Goal: Task Accomplishment & Management: Complete application form

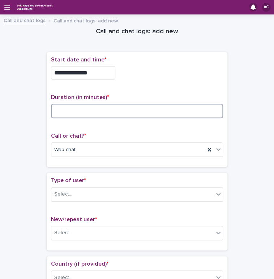
click at [96, 109] on input at bounding box center [137, 111] width 172 height 14
type input "**"
click at [109, 190] on div "Select..." at bounding box center [132, 195] width 163 height 12
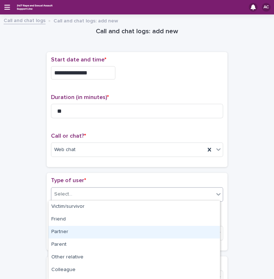
click at [84, 235] on div "Partner" at bounding box center [135, 232] width 172 height 13
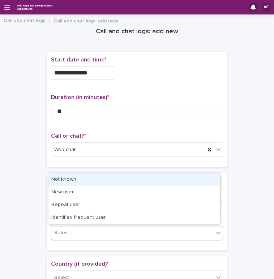
click at [84, 235] on div "Select..." at bounding box center [132, 233] width 163 height 12
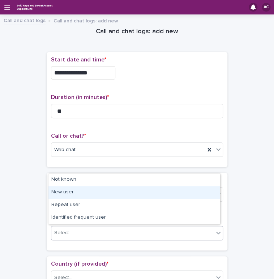
click at [82, 197] on div "New user" at bounding box center [135, 192] width 172 height 13
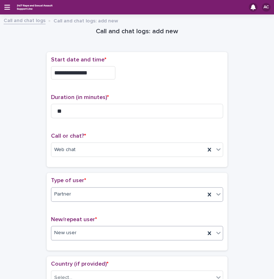
scroll to position [36, 0]
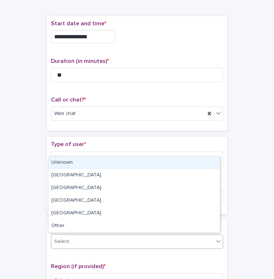
click at [91, 236] on div "Select..." at bounding box center [132, 242] width 163 height 12
click at [88, 162] on div "Unknown" at bounding box center [135, 163] width 172 height 13
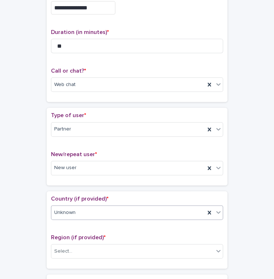
scroll to position [109, 0]
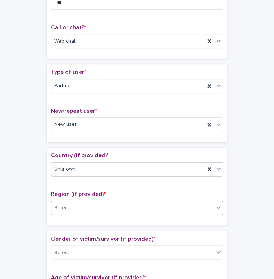
click at [96, 204] on div "Select..." at bounding box center [132, 208] width 163 height 12
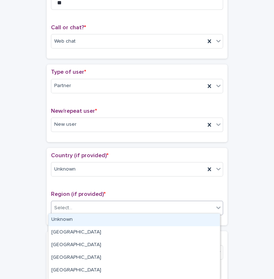
click at [91, 221] on div "Unknown" at bounding box center [135, 220] width 172 height 13
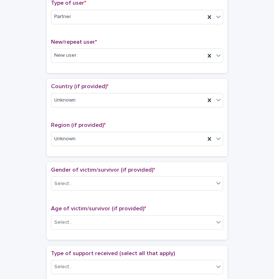
scroll to position [181, 0]
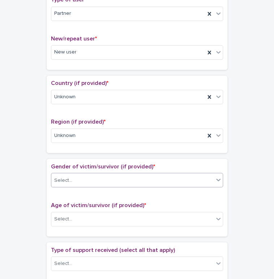
click at [94, 175] on div "Select..." at bounding box center [132, 181] width 163 height 12
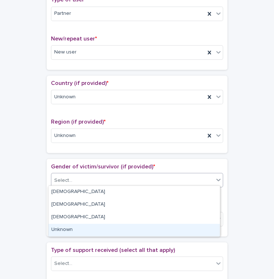
drag, startPoint x: 70, startPoint y: 223, endPoint x: 68, endPoint y: 230, distance: 7.4
click at [68, 230] on div "Unknown" at bounding box center [135, 230] width 172 height 13
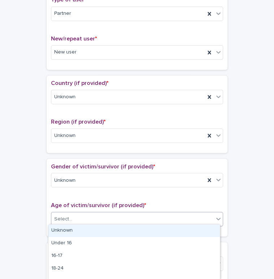
click at [66, 218] on div "Select..." at bounding box center [63, 219] width 18 height 8
click at [59, 230] on div "Unknown" at bounding box center [135, 231] width 172 height 13
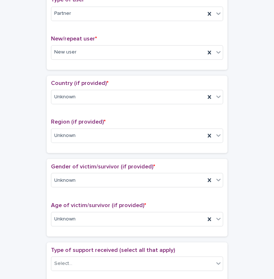
click at [32, 216] on div "**********" at bounding box center [137, 204] width 260 height 733
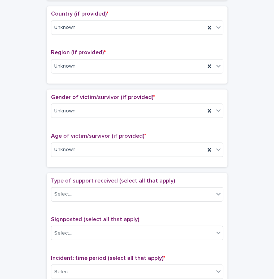
scroll to position [253, 0]
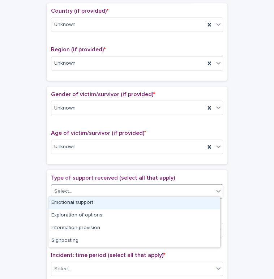
click at [63, 190] on div "Select..." at bounding box center [63, 192] width 18 height 8
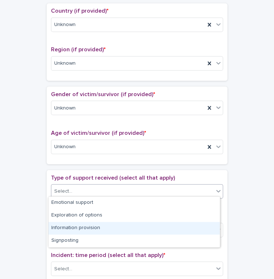
click at [64, 226] on div "Information provision" at bounding box center [135, 228] width 172 height 13
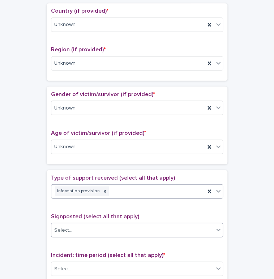
click at [87, 232] on div "Select..." at bounding box center [132, 230] width 163 height 12
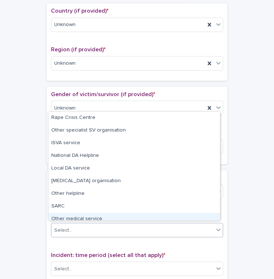
drag, startPoint x: 83, startPoint y: 211, endPoint x: 81, endPoint y: 219, distance: 7.7
click at [81, 219] on div "Other medical service" at bounding box center [135, 219] width 172 height 13
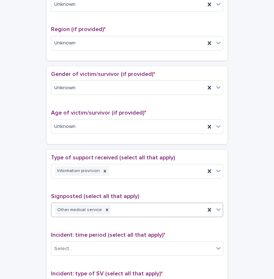
scroll to position [290, 0]
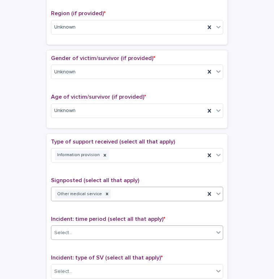
click at [125, 231] on div "Select..." at bounding box center [132, 233] width 163 height 12
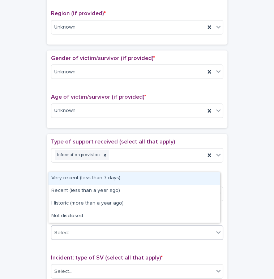
click at [158, 235] on div "Select..." at bounding box center [132, 233] width 163 height 12
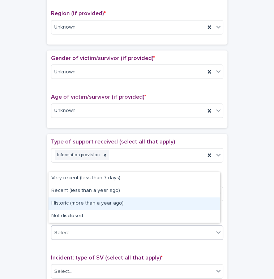
click at [155, 208] on div "Historic (more than a year ago)" at bounding box center [135, 204] width 172 height 13
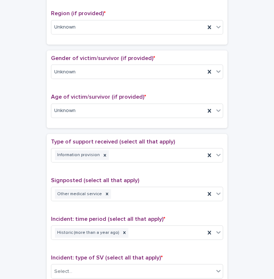
click at [34, 209] on div "**********" at bounding box center [137, 95] width 260 height 733
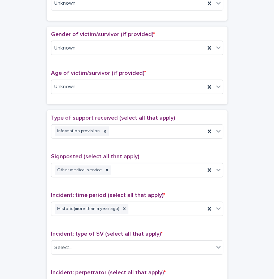
scroll to position [326, 0]
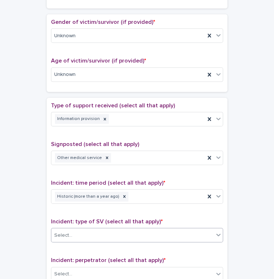
click at [80, 239] on div "Select..." at bounding box center [137, 235] width 172 height 14
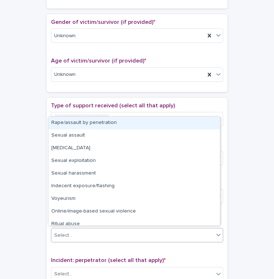
scroll to position [18, 0]
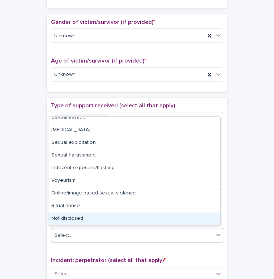
click at [66, 224] on div "Not disclosed" at bounding box center [135, 219] width 172 height 13
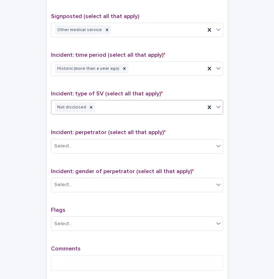
scroll to position [471, 0]
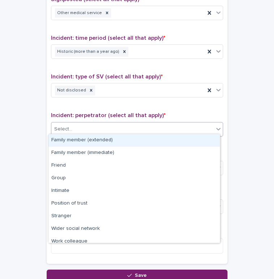
click at [80, 131] on div "Select..." at bounding box center [132, 129] width 163 height 12
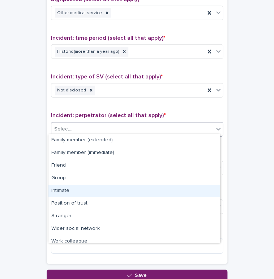
click at [60, 188] on div "Intimate" at bounding box center [135, 191] width 172 height 13
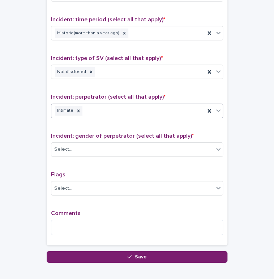
scroll to position [507, 0]
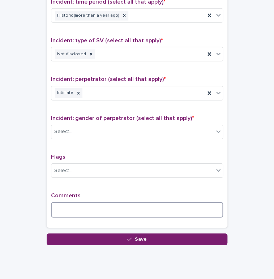
click at [71, 202] on textarea at bounding box center [137, 210] width 172 height 16
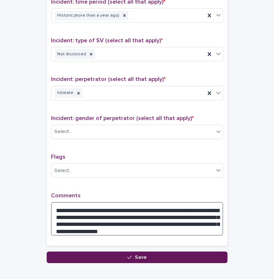
type textarea "**********"
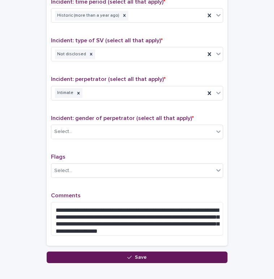
click at [150, 252] on button "Save" at bounding box center [137, 258] width 181 height 12
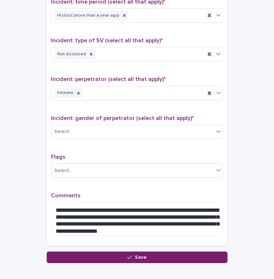
scroll to position [558, 0]
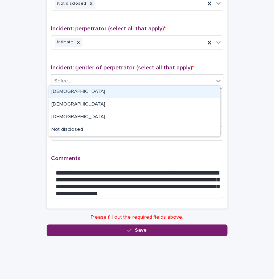
click at [153, 74] on div "Select..." at bounding box center [137, 81] width 172 height 14
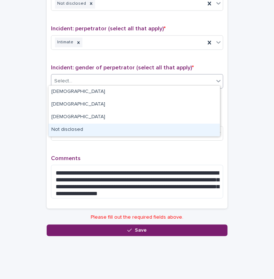
click at [85, 127] on div "Not disclosed" at bounding box center [135, 130] width 172 height 13
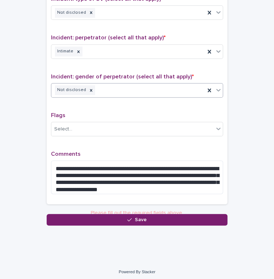
scroll to position [545, 0]
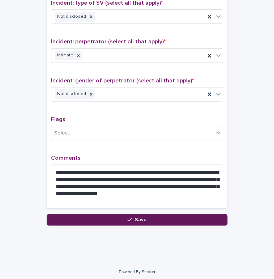
click at [98, 220] on button "Save" at bounding box center [137, 220] width 181 height 12
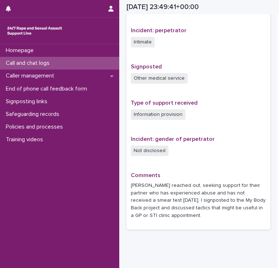
scroll to position [440, 0]
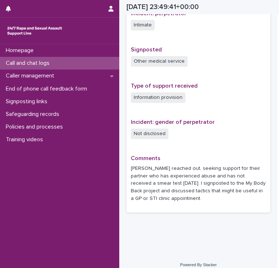
click at [55, 63] on p "Call and chat logs" at bounding box center [29, 63] width 52 height 7
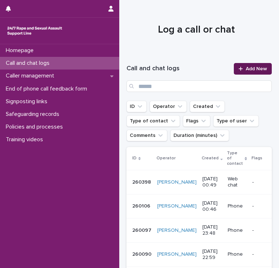
click at [248, 68] on span "Add New" at bounding box center [256, 68] width 21 height 5
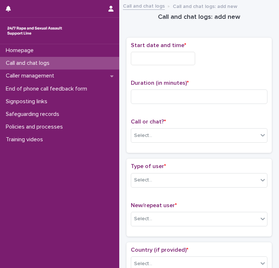
click at [165, 60] on input "text" at bounding box center [163, 58] width 64 height 13
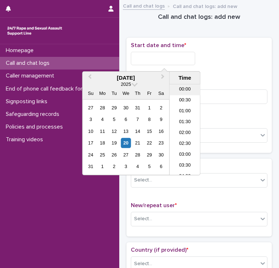
click at [185, 87] on li "00:00" at bounding box center [185, 89] width 31 height 11
drag, startPoint x: 164, startPoint y: 60, endPoint x: 177, endPoint y: 60, distance: 12.3
click at [177, 60] on input "**********" at bounding box center [163, 58] width 64 height 13
type input "**********"
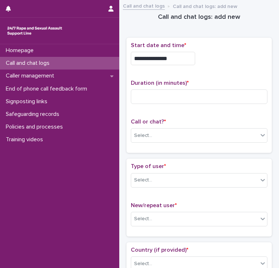
drag, startPoint x: 237, startPoint y: 50, endPoint x: 234, endPoint y: 53, distance: 4.4
click at [237, 50] on div "**********" at bounding box center [199, 56] width 137 height 29
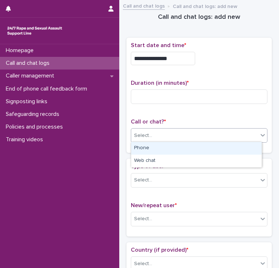
click at [187, 131] on div "Select..." at bounding box center [194, 136] width 127 height 12
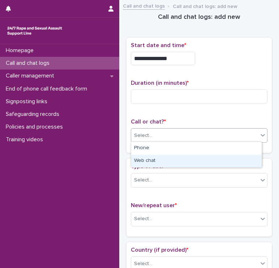
click at [181, 155] on div "Web chat" at bounding box center [196, 161] width 131 height 13
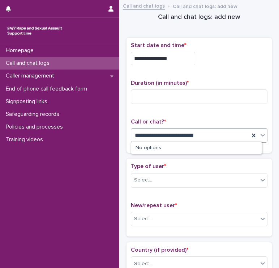
type input "**********"
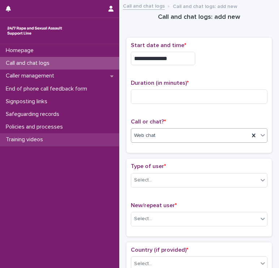
drag, startPoint x: 210, startPoint y: 135, endPoint x: 93, endPoint y: 140, distance: 116.7
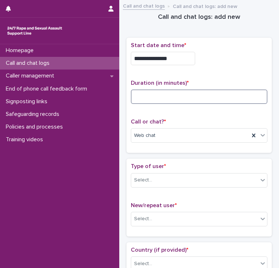
click at [147, 96] on input at bounding box center [199, 96] width 137 height 14
drag, startPoint x: 144, startPoint y: 97, endPoint x: 121, endPoint y: 98, distance: 23.2
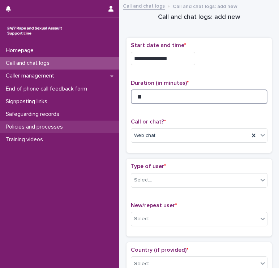
type input "**"
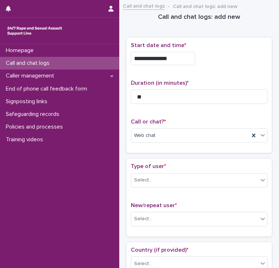
drag, startPoint x: 46, startPoint y: 157, endPoint x: 45, endPoint y: 164, distance: 6.6
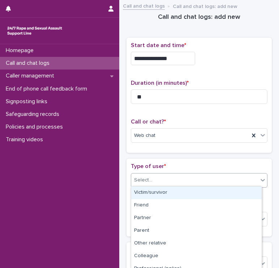
click at [178, 177] on div "Select..." at bounding box center [194, 180] width 127 height 12
click at [183, 195] on div "Victim/survivor" at bounding box center [196, 192] width 131 height 13
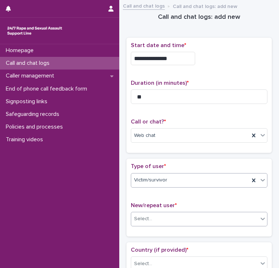
click at [175, 215] on div "Select..." at bounding box center [194, 219] width 127 height 12
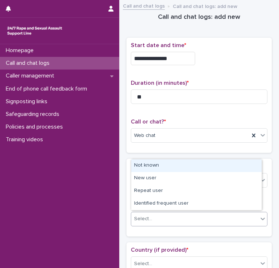
click at [144, 220] on div "Select..." at bounding box center [143, 219] width 18 height 8
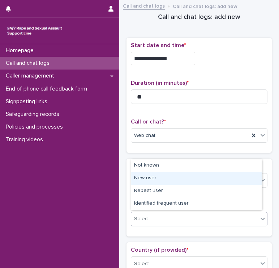
click at [144, 179] on div "New user" at bounding box center [196, 178] width 131 height 13
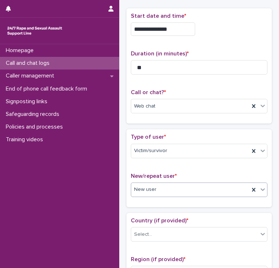
scroll to position [109, 0]
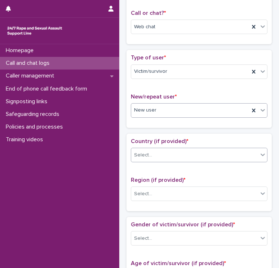
click at [143, 159] on div "Select..." at bounding box center [194, 155] width 127 height 12
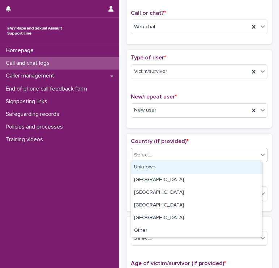
click at [144, 172] on div "Unknown" at bounding box center [196, 167] width 131 height 13
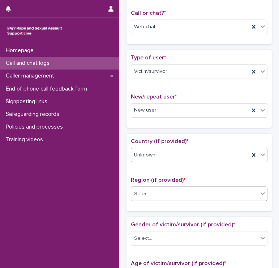
click at [147, 191] on div "Select..." at bounding box center [143, 194] width 18 height 8
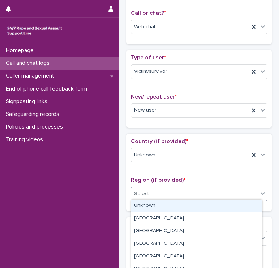
click at [146, 200] on div "Unknown" at bounding box center [196, 205] width 131 height 13
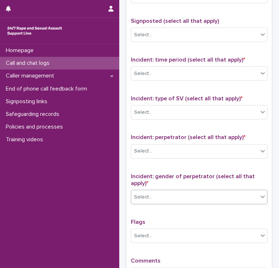
scroll to position [530, 0]
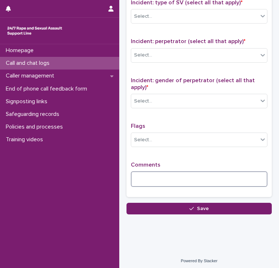
click at [152, 172] on textarea at bounding box center [199, 179] width 137 height 16
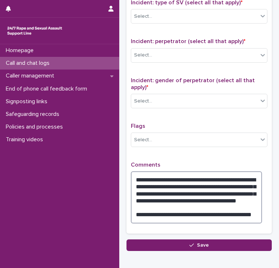
drag, startPoint x: 162, startPoint y: 215, endPoint x: 133, endPoint y: 212, distance: 29.9
click at [133, 212] on textarea "**********" at bounding box center [196, 197] width 131 height 52
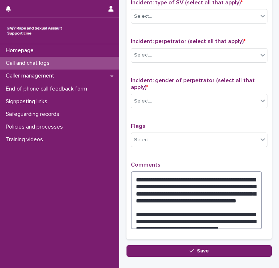
drag, startPoint x: 251, startPoint y: 219, endPoint x: 251, endPoint y: 214, distance: 4.7
click at [251, 219] on textarea "**********" at bounding box center [196, 200] width 131 height 58
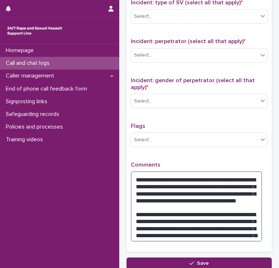
type textarea "**********"
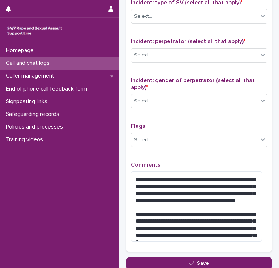
click at [197, 253] on div "**********" at bounding box center [200, 68] width 146 height 379
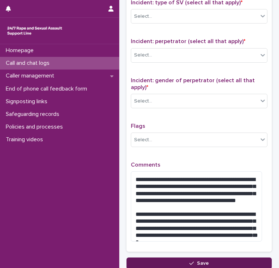
click at [196, 257] on button "Save" at bounding box center [200, 263] width 146 height 12
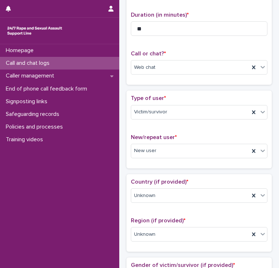
scroll to position [72, 0]
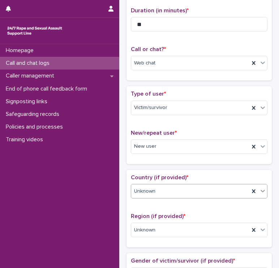
click at [160, 186] on div "Unknown" at bounding box center [190, 191] width 118 height 12
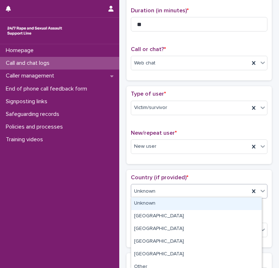
drag, startPoint x: 165, startPoint y: 207, endPoint x: 165, endPoint y: 211, distance: 4.0
click at [165, 207] on div "Unknown" at bounding box center [196, 203] width 131 height 13
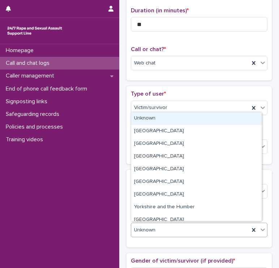
click at [163, 224] on div "Unknown" at bounding box center [190, 230] width 118 height 12
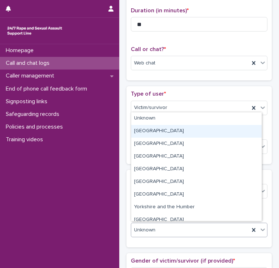
click at [181, 131] on div "[GEOGRAPHIC_DATA]" at bounding box center [196, 131] width 131 height 13
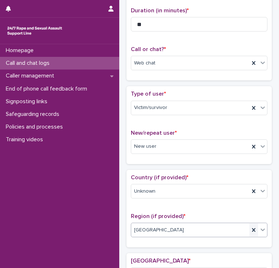
click at [251, 229] on icon at bounding box center [254, 229] width 7 height 7
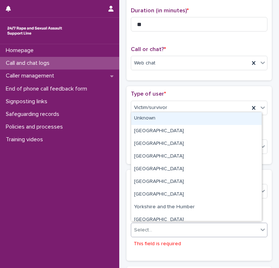
click at [247, 229] on div "Select..." at bounding box center [194, 230] width 127 height 12
click at [206, 120] on div "Unknown" at bounding box center [196, 118] width 131 height 13
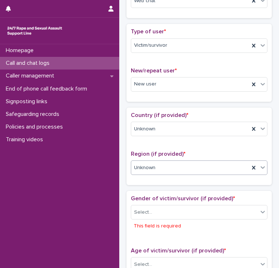
scroll to position [145, 0]
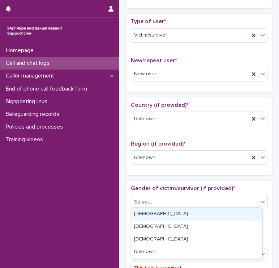
drag, startPoint x: 142, startPoint y: 203, endPoint x: 143, endPoint y: 199, distance: 3.8
click at [143, 200] on div "Select..." at bounding box center [143, 202] width 18 height 8
click at [144, 213] on div "[DEMOGRAPHIC_DATA]" at bounding box center [196, 214] width 131 height 13
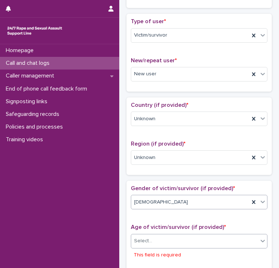
click at [152, 243] on div "Select..." at bounding box center [194, 241] width 127 height 12
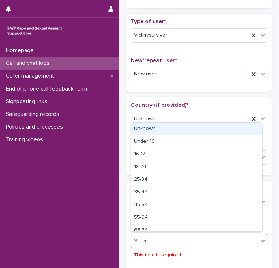
click at [180, 125] on div "Unknown" at bounding box center [196, 129] width 131 height 13
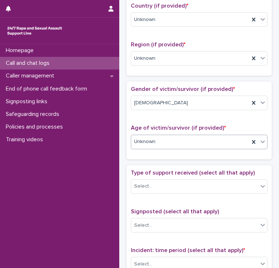
scroll to position [290, 0]
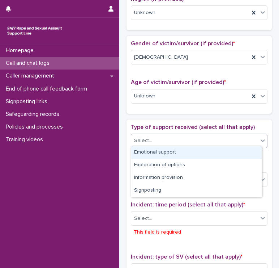
click at [162, 138] on div "Select..." at bounding box center [194, 141] width 127 height 12
click at [155, 156] on div "Emotional support" at bounding box center [196, 152] width 131 height 13
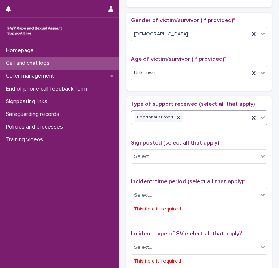
scroll to position [326, 0]
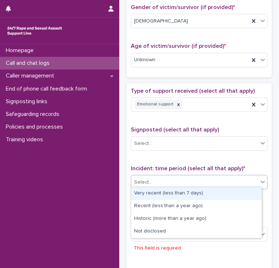
click at [153, 182] on div at bounding box center [153, 182] width 1 height 9
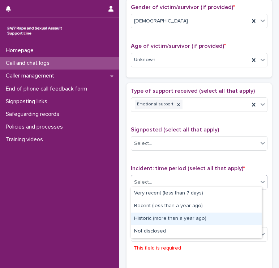
drag, startPoint x: 148, startPoint y: 210, endPoint x: 148, endPoint y: 216, distance: 5.8
click at [148, 216] on div "Historic (more than a year ago)" at bounding box center [196, 219] width 131 height 13
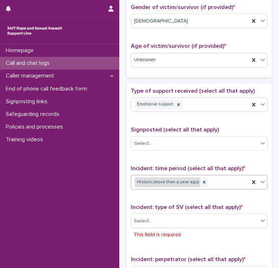
scroll to position [319, 0]
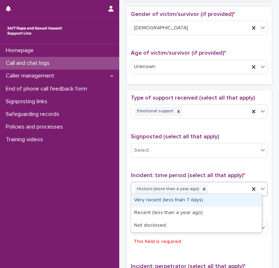
click at [222, 184] on div "Historic (more than a year ago)" at bounding box center [190, 189] width 118 height 13
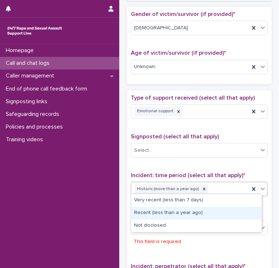
click at [210, 209] on div "Recent (less than a year ago)" at bounding box center [196, 213] width 131 height 13
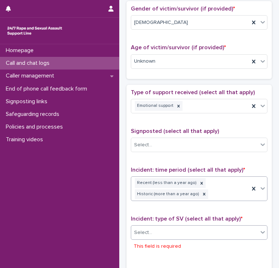
scroll to position [361, 0]
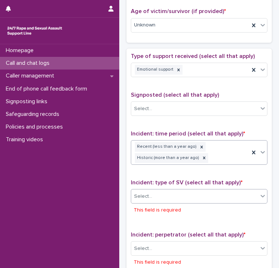
click at [199, 196] on div "Select..." at bounding box center [194, 196] width 127 height 12
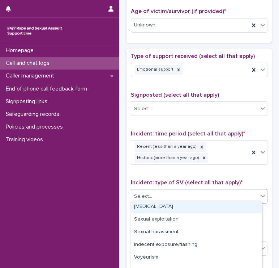
scroll to position [36, 0]
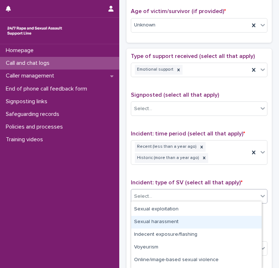
click at [188, 223] on div "Sexual harassment" at bounding box center [196, 222] width 131 height 13
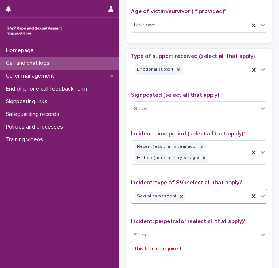
scroll to position [354, 0]
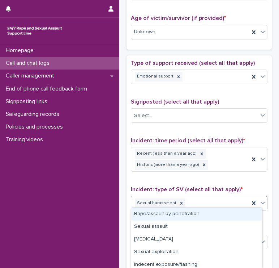
drag, startPoint x: 210, startPoint y: 202, endPoint x: 202, endPoint y: 210, distance: 10.8
click at [209, 203] on div "Sexual harassment" at bounding box center [190, 203] width 118 height 13
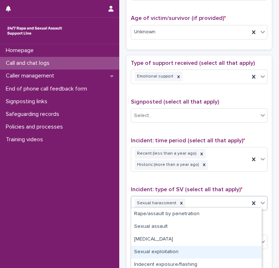
click at [202, 256] on div "Sexual exploitation" at bounding box center [196, 252] width 131 height 13
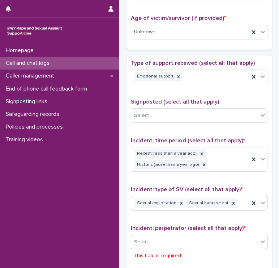
click at [183, 236] on div "Select..." at bounding box center [194, 242] width 127 height 12
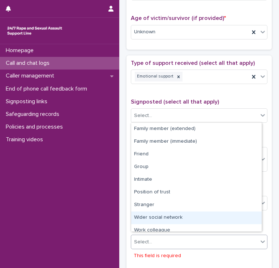
click at [186, 217] on div "Wider social network" at bounding box center [196, 217] width 131 height 13
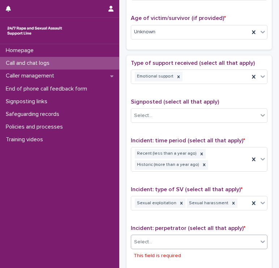
scroll to position [347, 0]
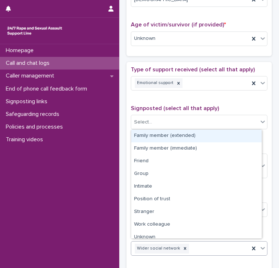
click at [211, 251] on div "Wider social network" at bounding box center [190, 248] width 118 height 13
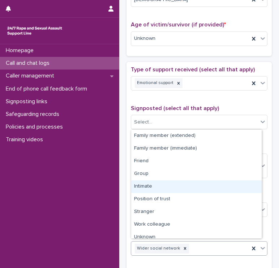
click at [174, 184] on div "Intimate" at bounding box center [196, 186] width 131 height 13
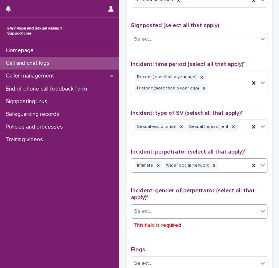
scroll to position [456, 0]
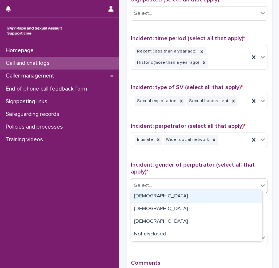
click at [159, 181] on div "Select..." at bounding box center [194, 186] width 127 height 12
click at [157, 191] on div "[DEMOGRAPHIC_DATA]" at bounding box center [196, 196] width 131 height 13
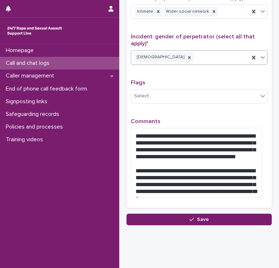
scroll to position [595, 0]
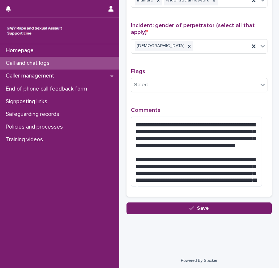
click at [173, 211] on button "Save" at bounding box center [200, 208] width 146 height 12
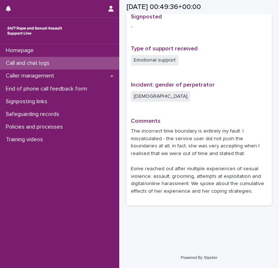
scroll to position [477, 0]
